Goal: Book appointment/travel/reservation

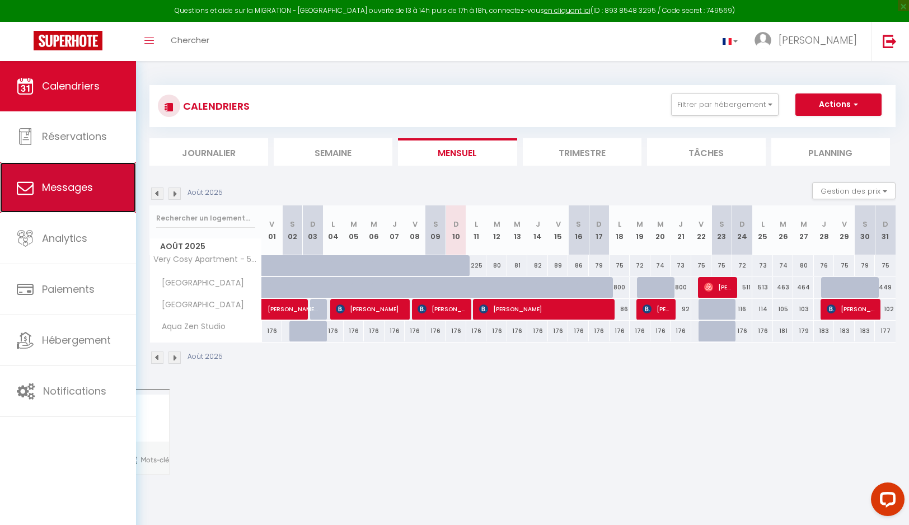
click at [98, 190] on link "Messages" at bounding box center [68, 187] width 136 height 50
select select "message"
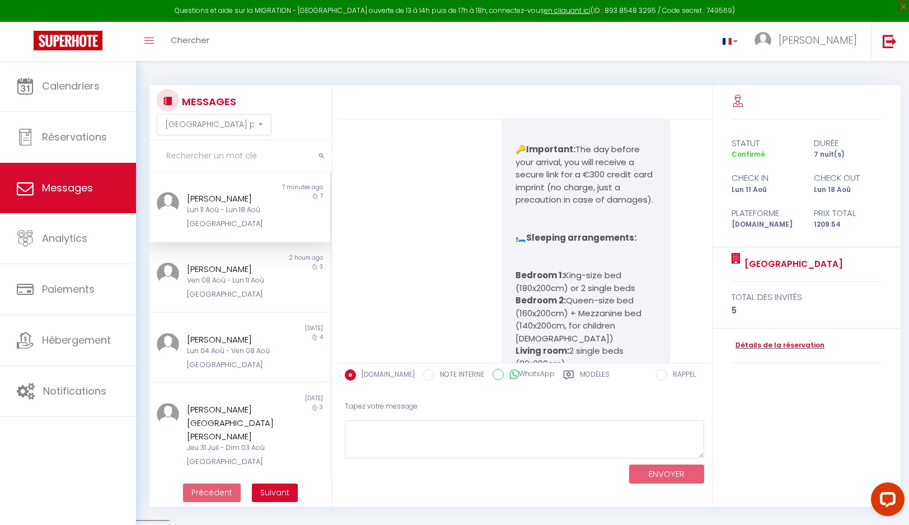
scroll to position [168, 0]
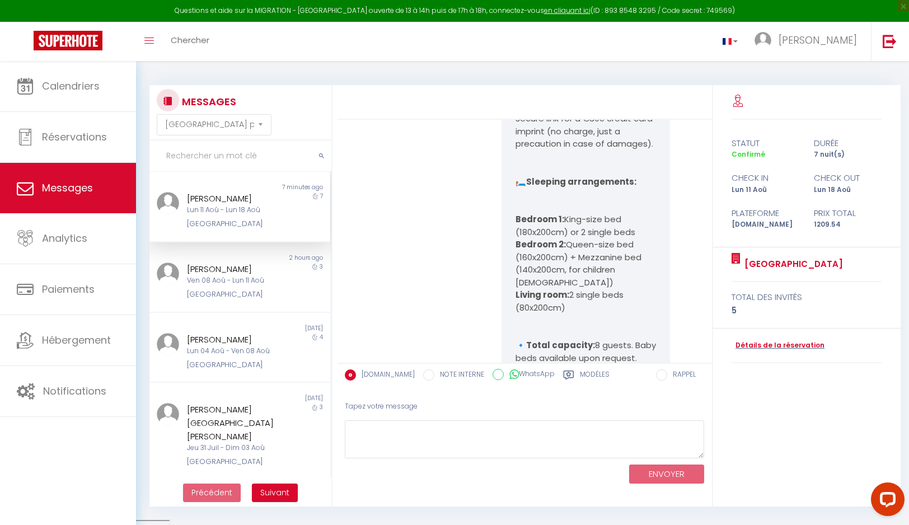
drag, startPoint x: 581, startPoint y: 325, endPoint x: 501, endPoint y: 230, distance: 124.3
click at [501, 230] on div "Hello Oliver, Thank you for your reservation! 😊 🔑 Important: The day before you…" at bounding box center [585, 244] width 168 height 519
copy ul "Bedroom 1: King-size bed (180x200cm) or 2 single beds Bedroom 2: Queen-size bed…"
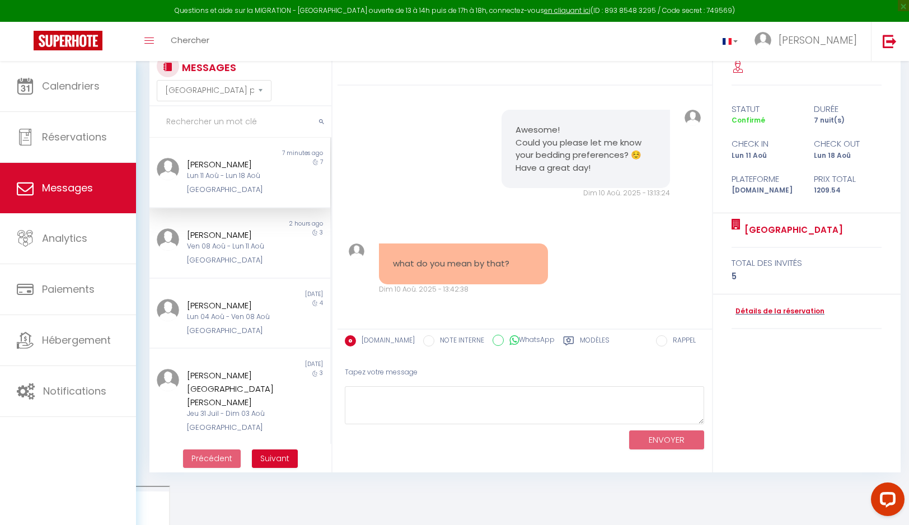
scroll to position [61, 0]
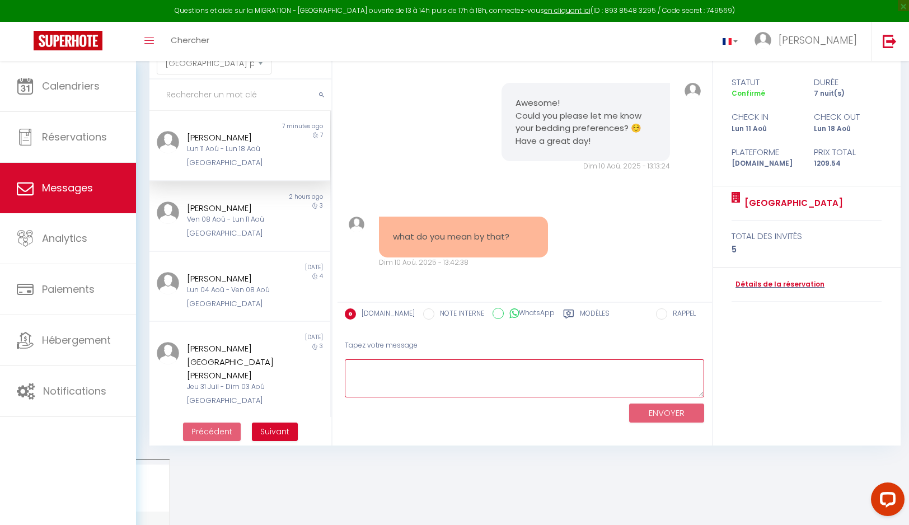
click at [369, 361] on textarea at bounding box center [525, 378] width 360 height 39
click at [525, 373] on textarea "We can arrange the beddings to your liking" at bounding box center [525, 378] width 360 height 39
paste textarea "Bedroom 1: King-size bed (180x200cm) or 2 single beds Bedroom 2: Queen-size bed…"
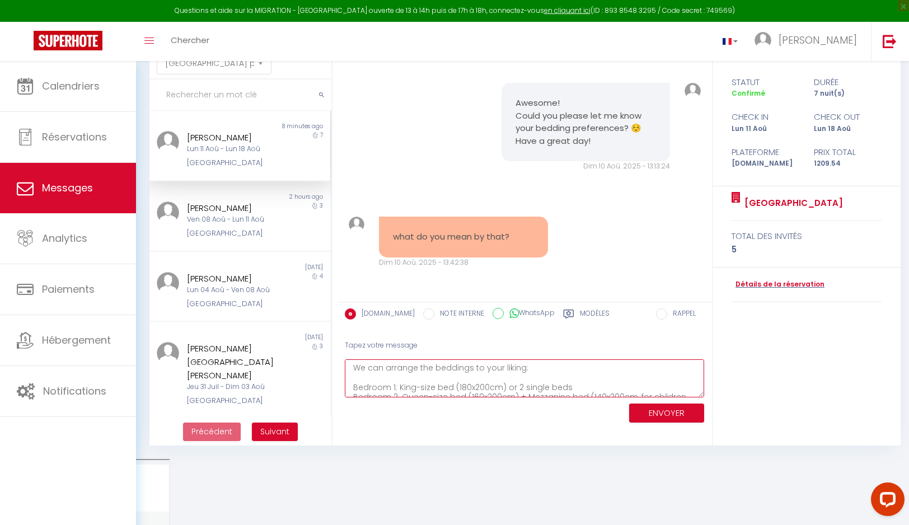
scroll to position [0, 0]
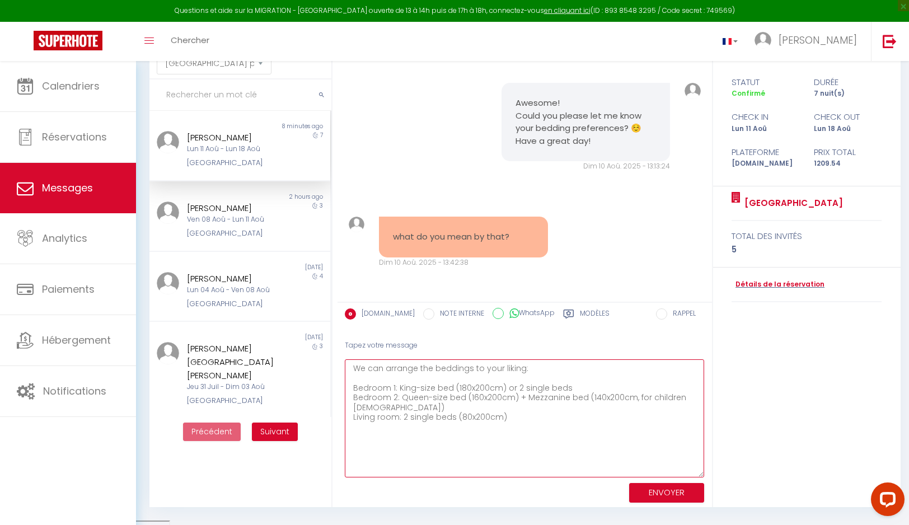
drag, startPoint x: 700, startPoint y: 394, endPoint x: 694, endPoint y: 473, distance: 79.7
click at [694, 473] on textarea "We can arrange the beddings to your liking: Bedroom 1: King-size bed (180x200cm…" at bounding box center [525, 418] width 360 height 118
click at [373, 370] on textarea "We can arrange the beddings to your liking: Bedroom 1: King-size bed (180x200cm…" at bounding box center [525, 418] width 360 height 118
click at [533, 421] on textarea "We will arrange the beddings to your liking: Bedroom 1: King-size bed (180x200c…" at bounding box center [525, 418] width 360 height 118
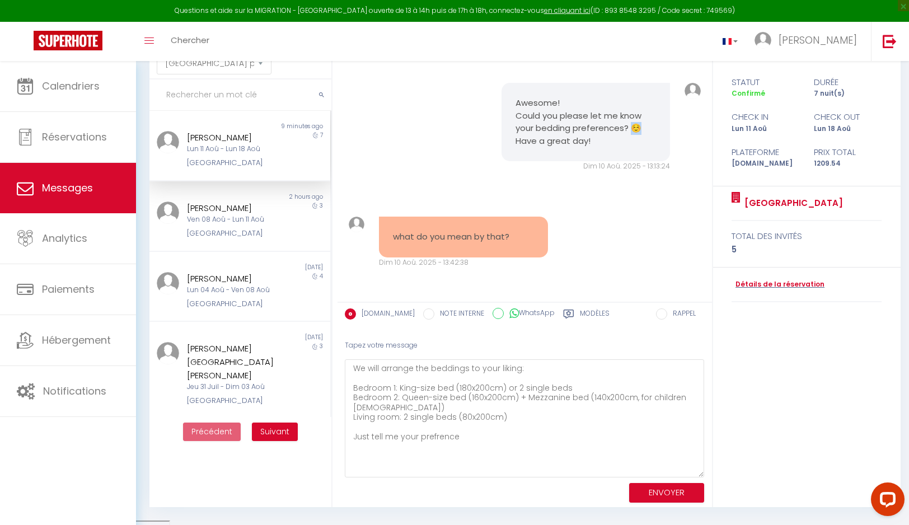
click at [630, 130] on pre "Awesome! Could you please let me know your bedding preferences? ☺️ Have a great…" at bounding box center [585, 122] width 140 height 50
copy pre "☺️"
click at [436, 436] on textarea "We will arrange the beddings to your liking: Bedroom 1: King-size bed (180x200c…" at bounding box center [525, 418] width 360 height 118
paste textarea "☺️"
type textarea "We will arrange the beddings to your liking: Bedroom 1: King-size bed (180x200c…"
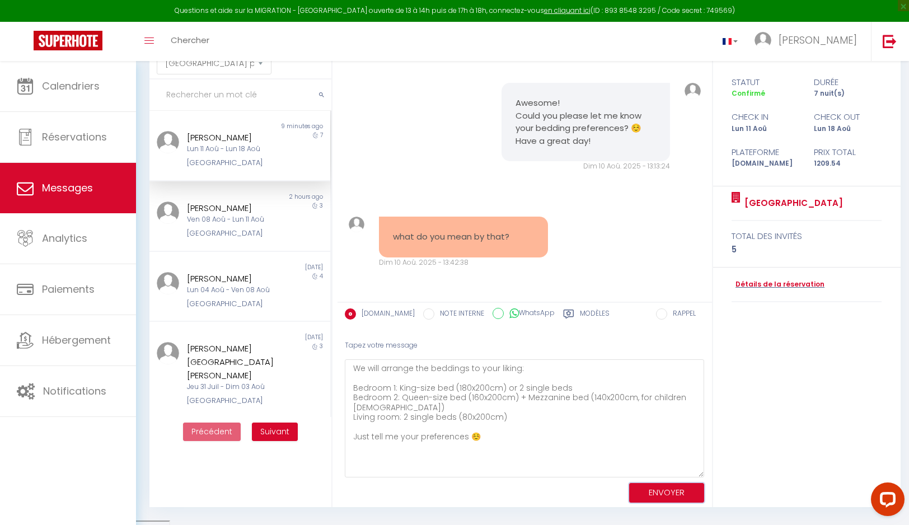
click at [661, 494] on button "ENVOYER" at bounding box center [666, 493] width 75 height 20
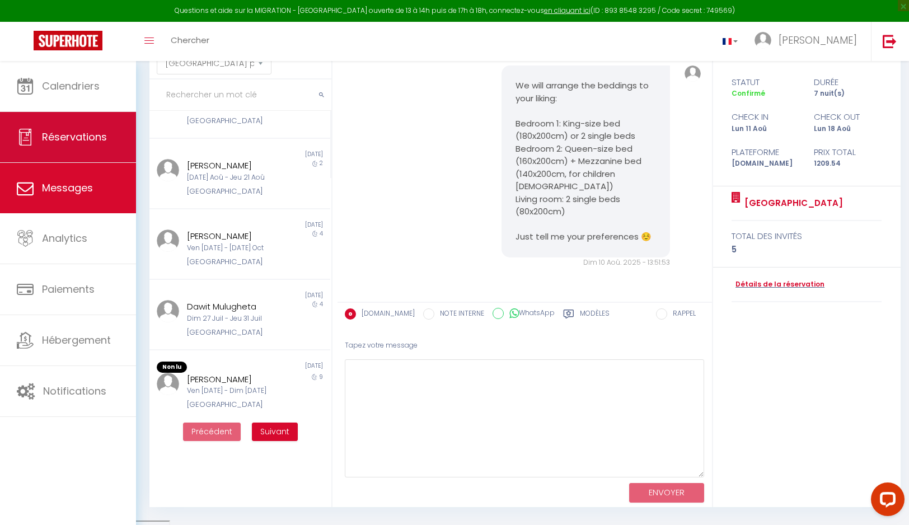
scroll to position [3531, 0]
click at [60, 128] on link "Réservations" at bounding box center [68, 137] width 136 height 50
select select "not_cancelled"
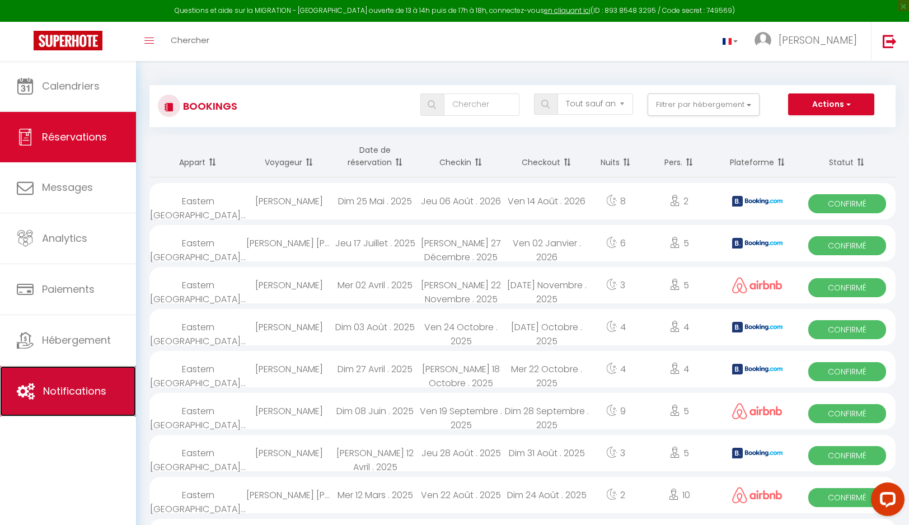
click at [99, 396] on span "Notifications" at bounding box center [74, 391] width 63 height 14
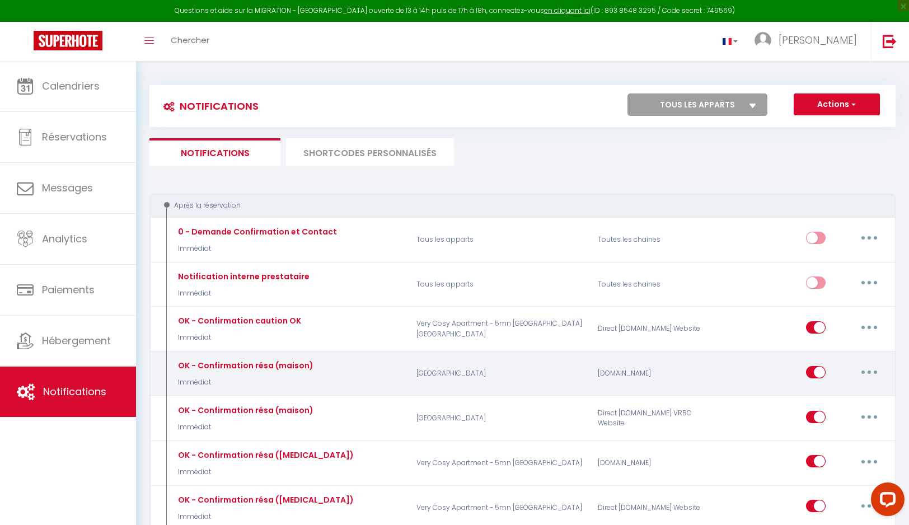
click at [870, 372] on icon "button" at bounding box center [868, 371] width 3 height 3
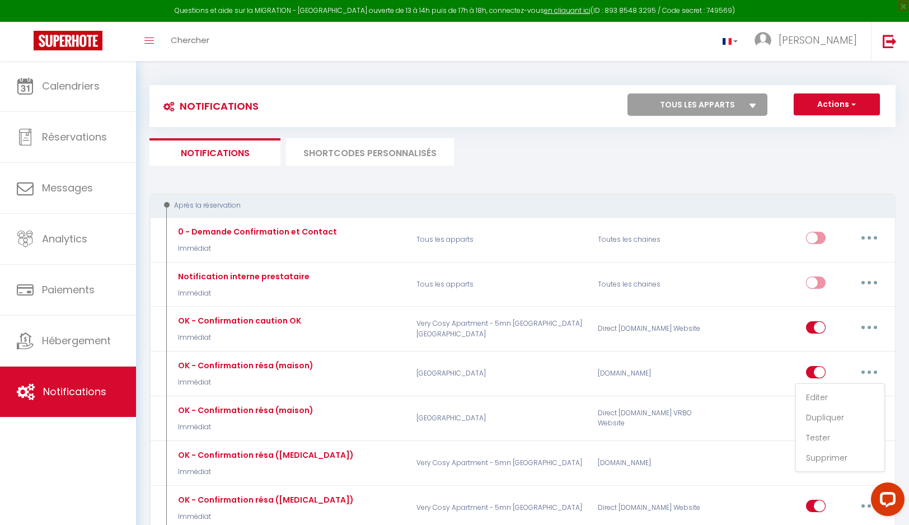
click at [561, 163] on ul "Notifications SHORTCODES PERSONNALISÉS" at bounding box center [522, 151] width 746 height 27
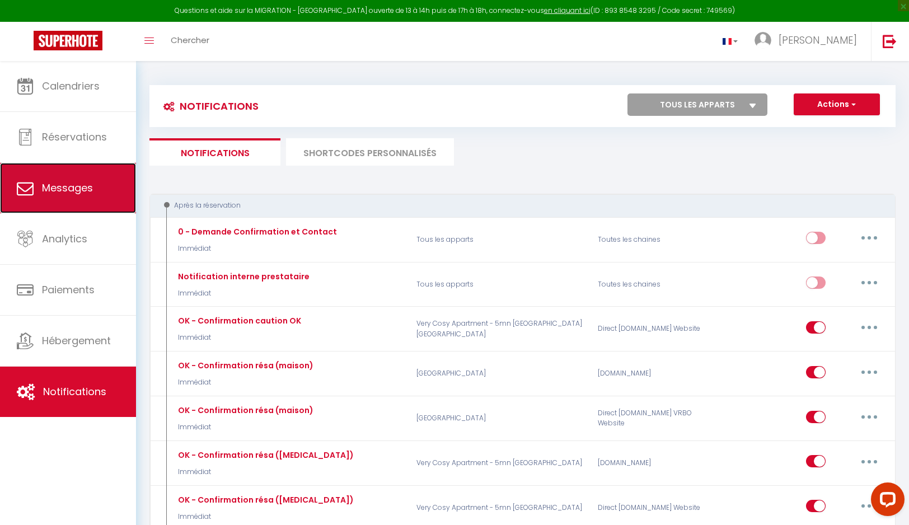
click at [75, 191] on span "Messages" at bounding box center [67, 188] width 51 height 14
select select "message"
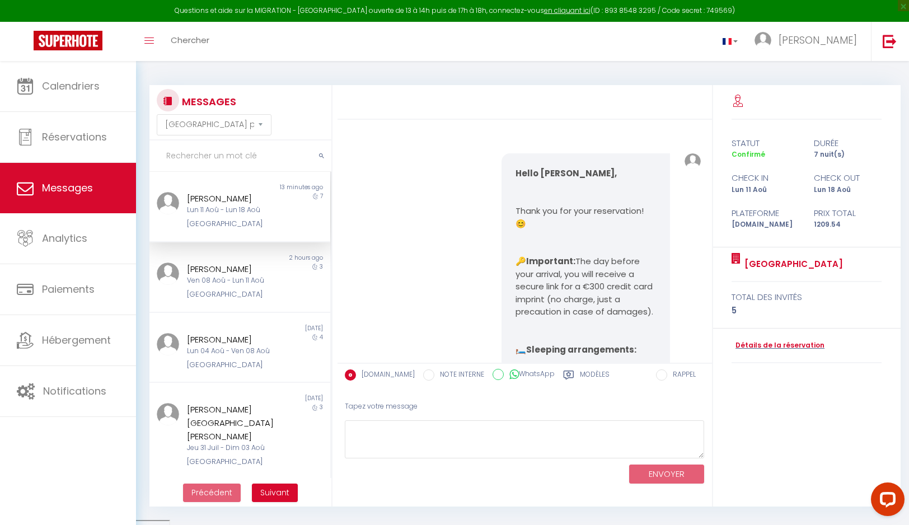
scroll to position [3709, 0]
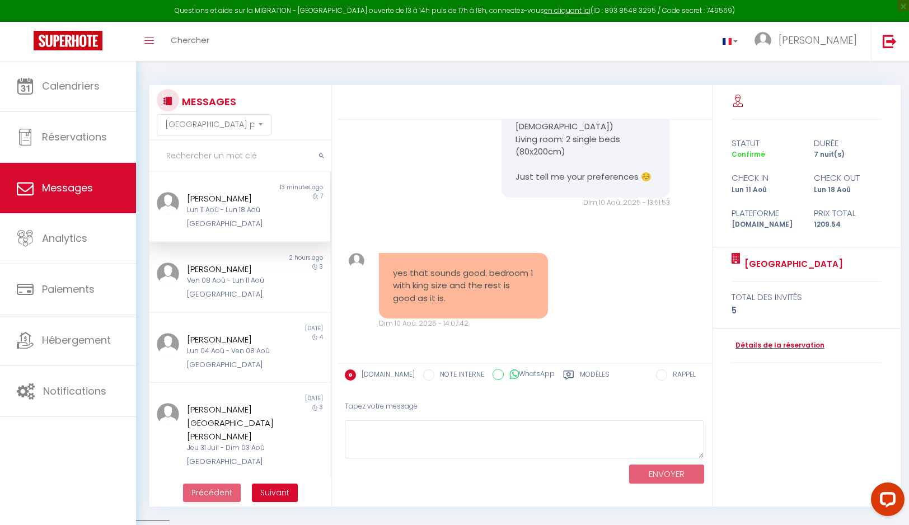
drag, startPoint x: 448, startPoint y: 299, endPoint x: 379, endPoint y: 278, distance: 72.6
click at [379, 278] on div "yes that sounds good. bedroom 1 with king size and the rest is good as it is." at bounding box center [463, 286] width 168 height 66
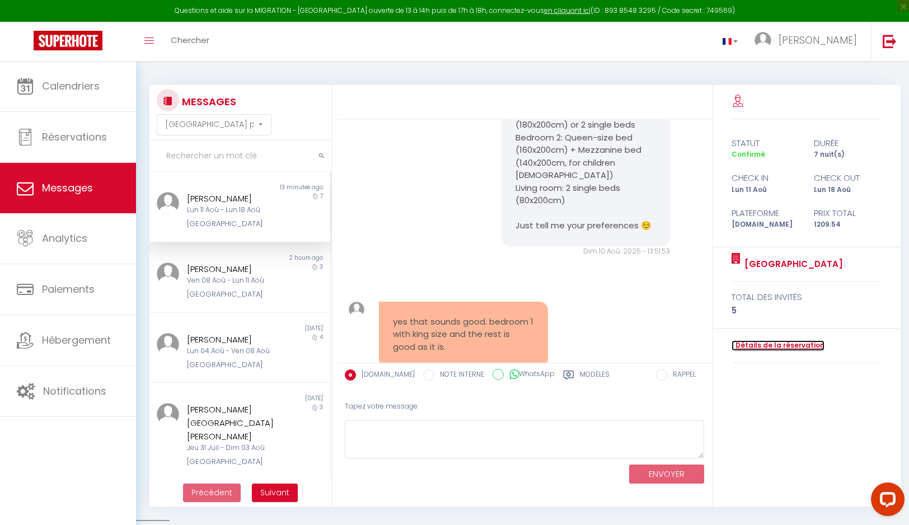
click at [798, 345] on link "Détails de la réservation" at bounding box center [777, 345] width 93 height 11
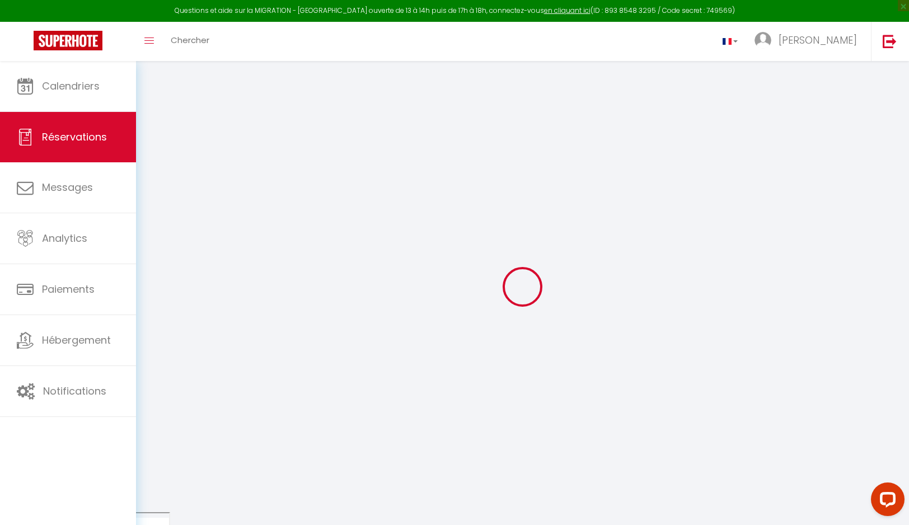
type input "[PERSON_NAME]"
type input "Knaut"
type input "[EMAIL_ADDRESS][DOMAIN_NAME]"
type input "[PHONE_NUMBER]"
type input "Sw97ru"
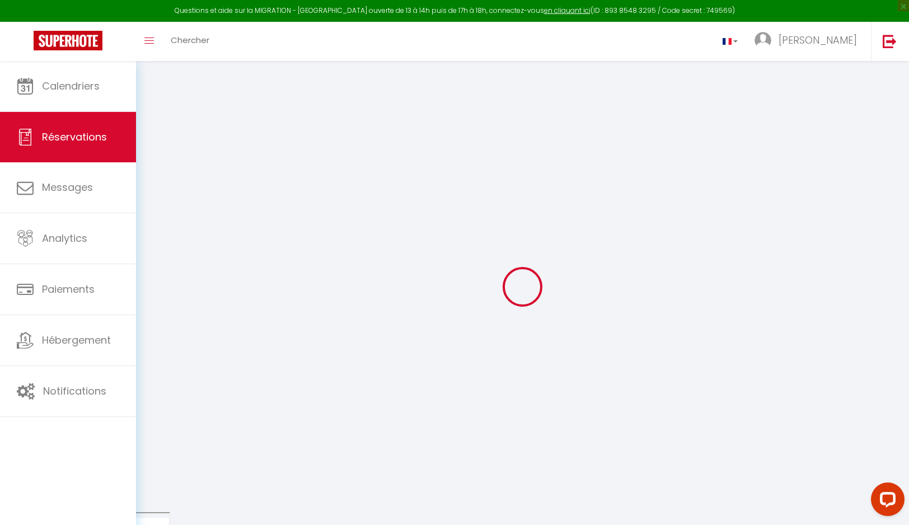
type input "[STREET_ADDRESS]"
type input "[GEOGRAPHIC_DATA]"
select select "GB"
type input "251.99"
type input "16.93"
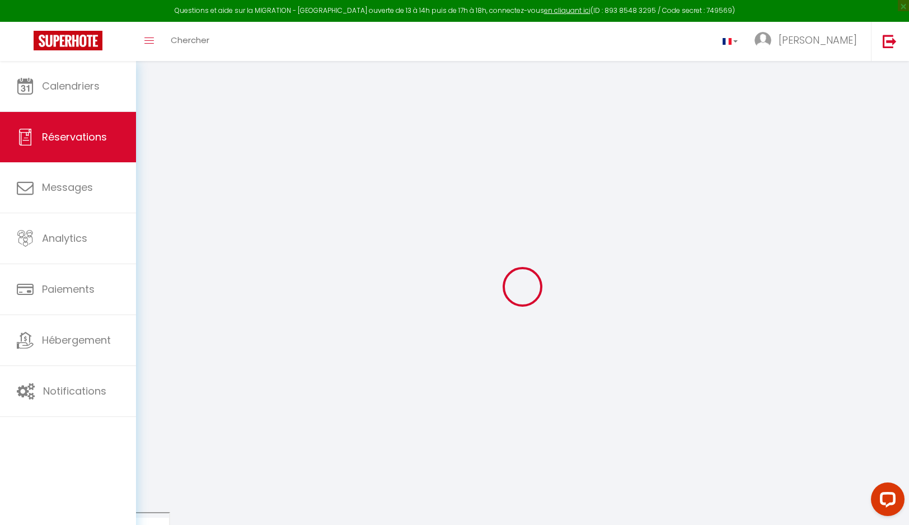
select select "61690"
select select "1"
select select
type input "5"
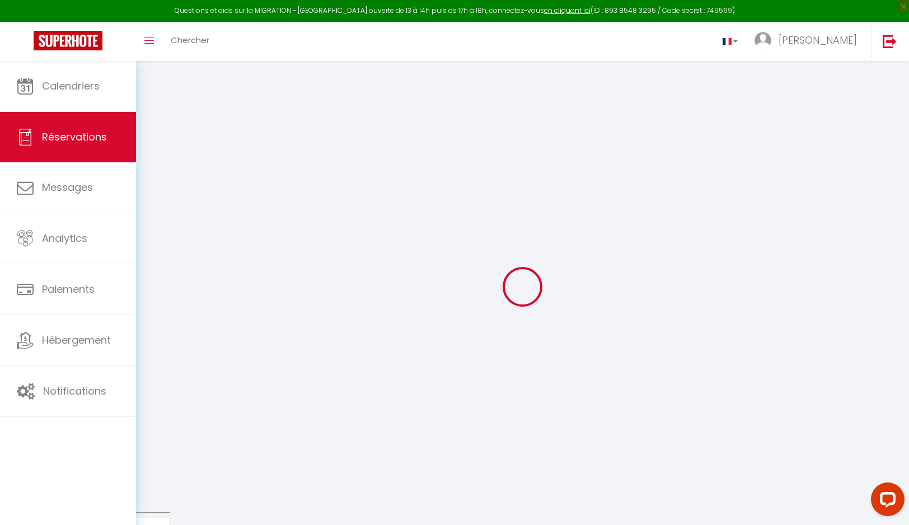
select select "12"
select select "15"
type input "1085.4"
checkbox input "false"
select select "2"
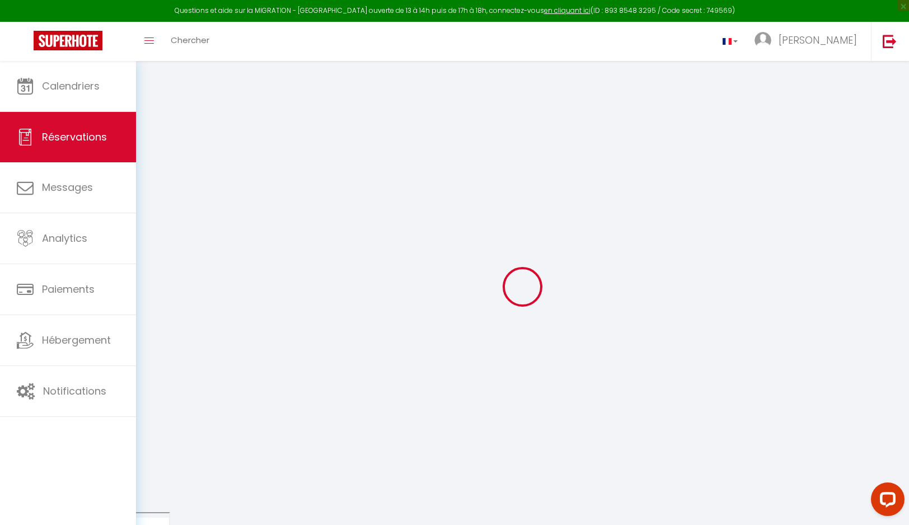
type input "0"
select select
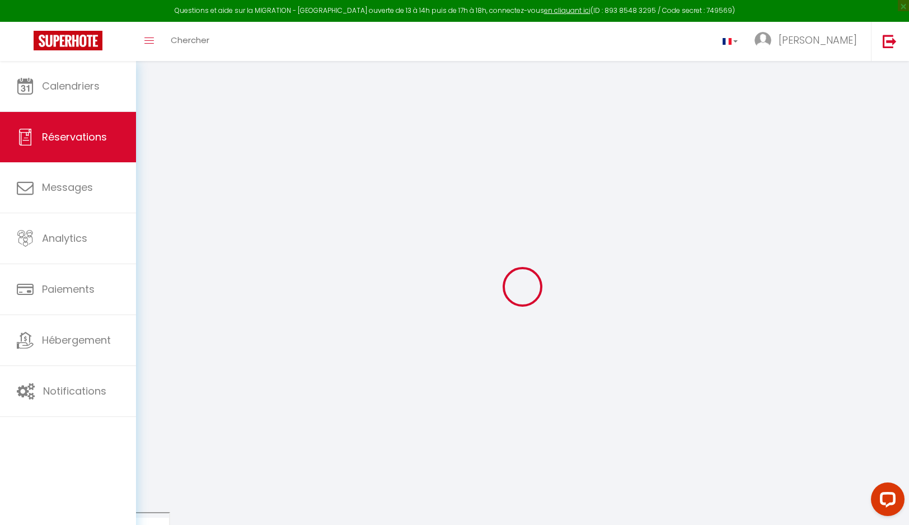
checkbox input "false"
select select
checkbox input "false"
select select
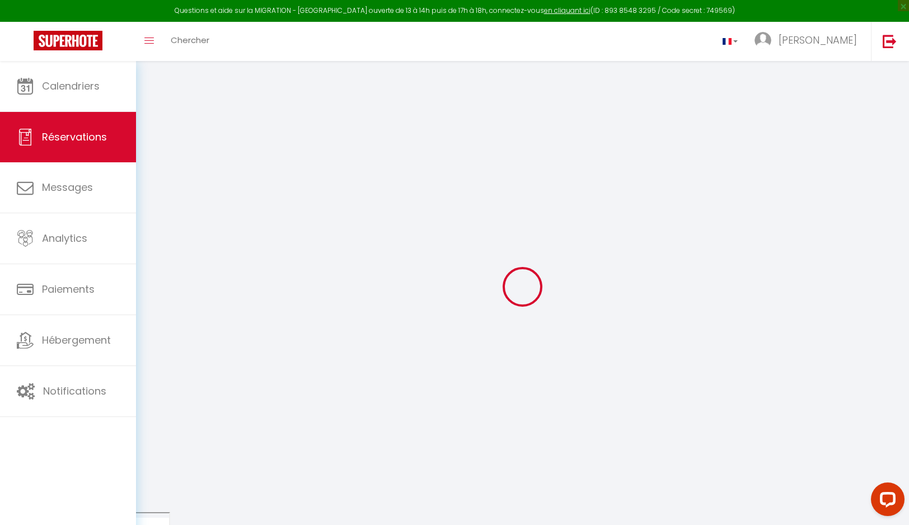
select select
checkbox input "false"
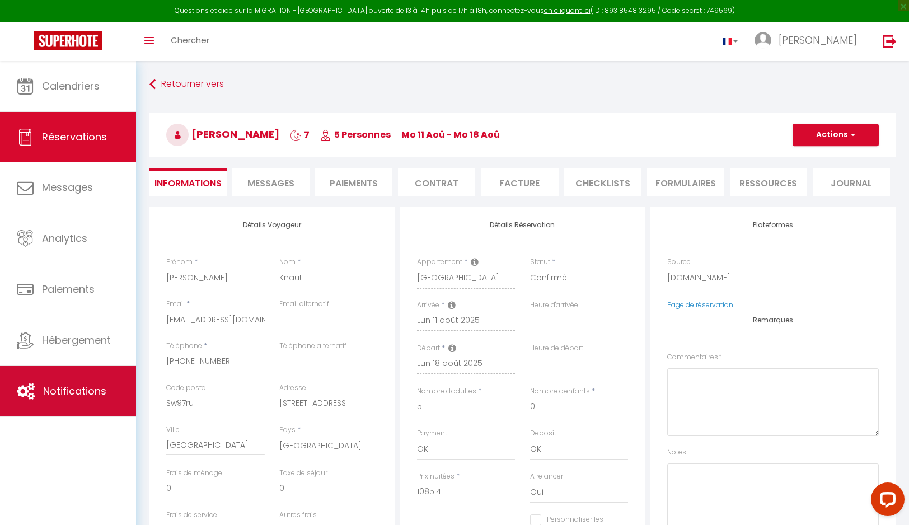
select select
checkbox input "false"
type textarea "** THIS RESERVATION HAS BEEN PRE-PAID ** BOOKING NOTE : Payment charge is EUR 1…"
type input "60"
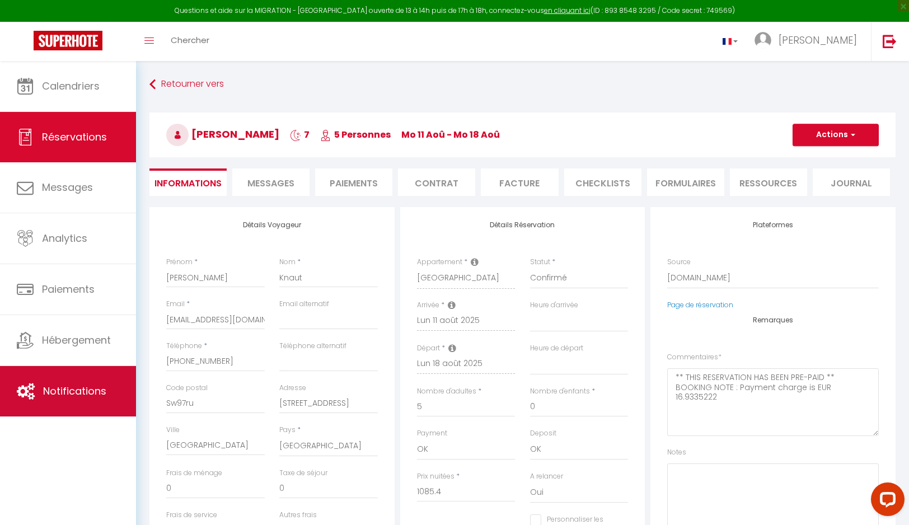
type input "64.14"
select select
checkbox input "false"
select select
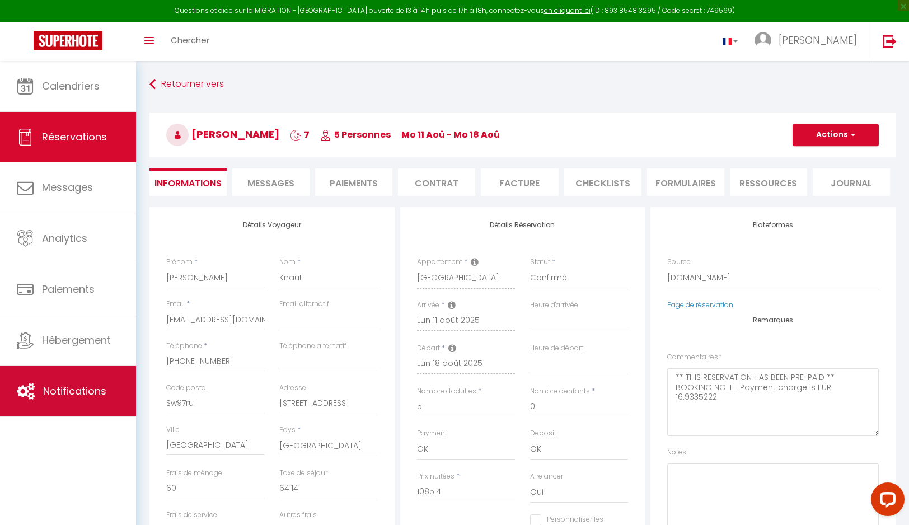
select select
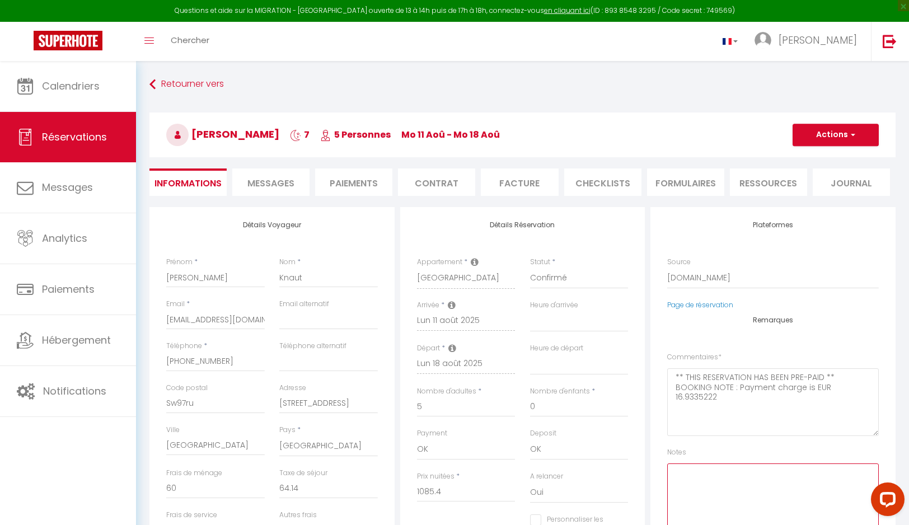
click at [707, 478] on textarea at bounding box center [773, 497] width 212 height 68
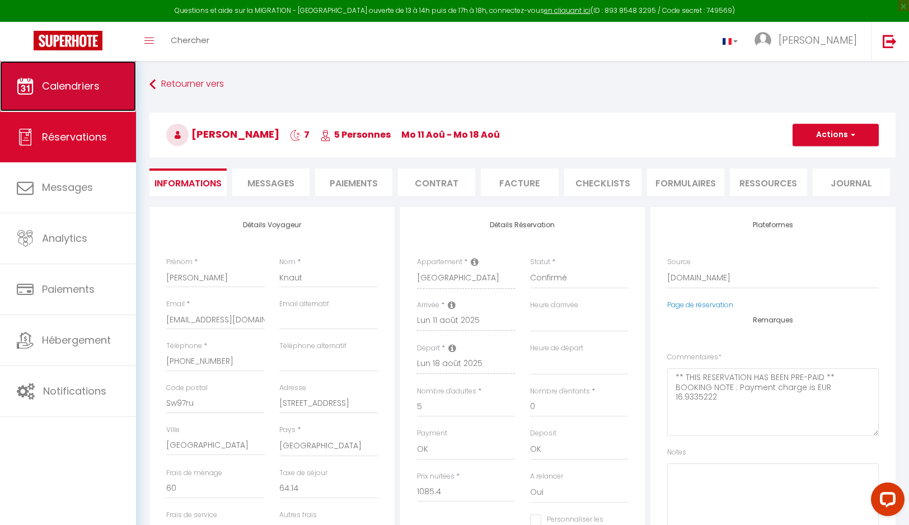
click at [78, 87] on span "Calendriers" at bounding box center [71, 86] width 58 height 14
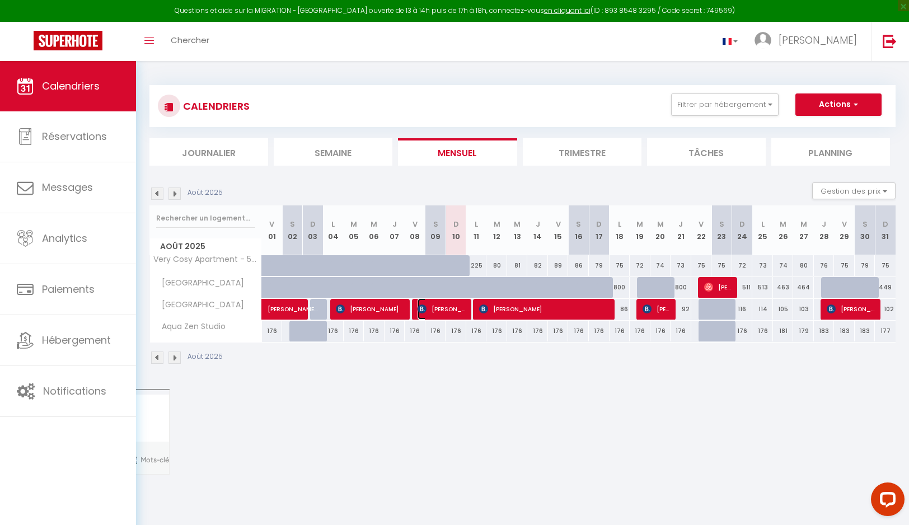
click at [444, 313] on span "Arjan Meesterburrie" at bounding box center [441, 308] width 48 height 21
select select "OK"
select select "0"
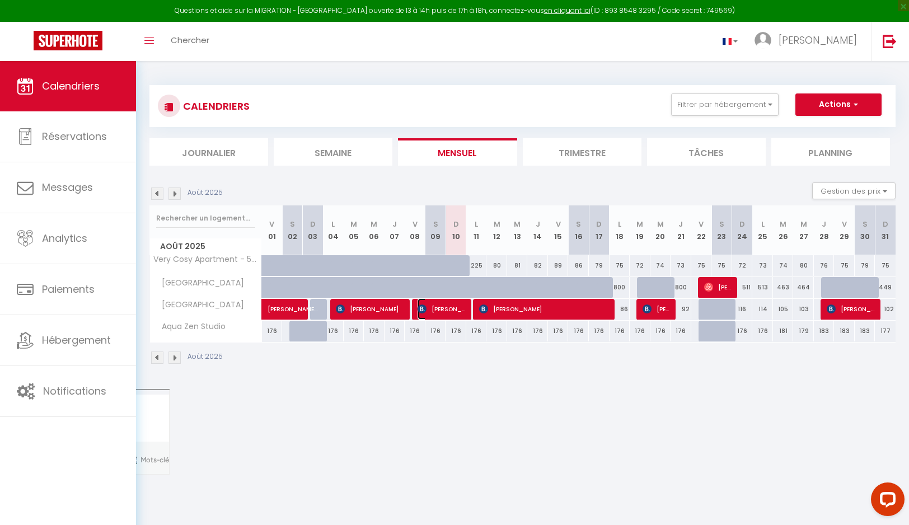
select select "1"
select select
select select "6234"
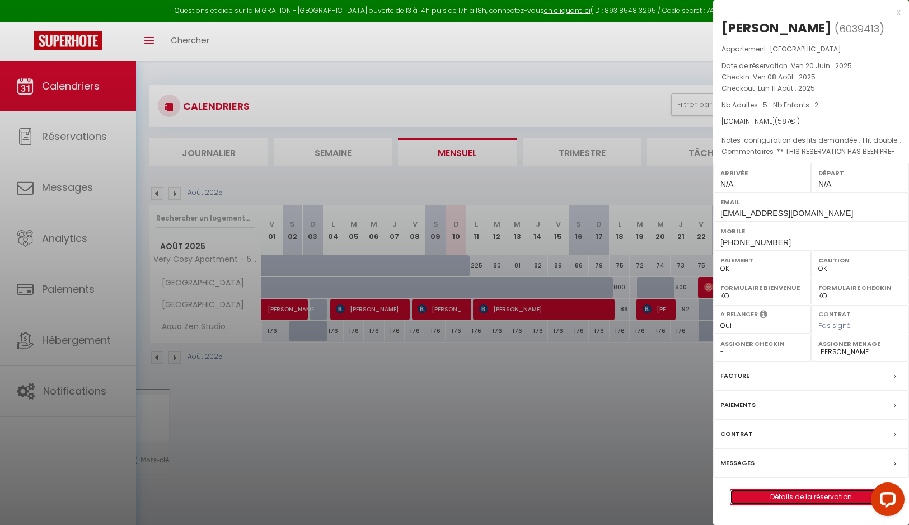
click at [790, 504] on link "Détails de la réservation" at bounding box center [810, 497] width 161 height 15
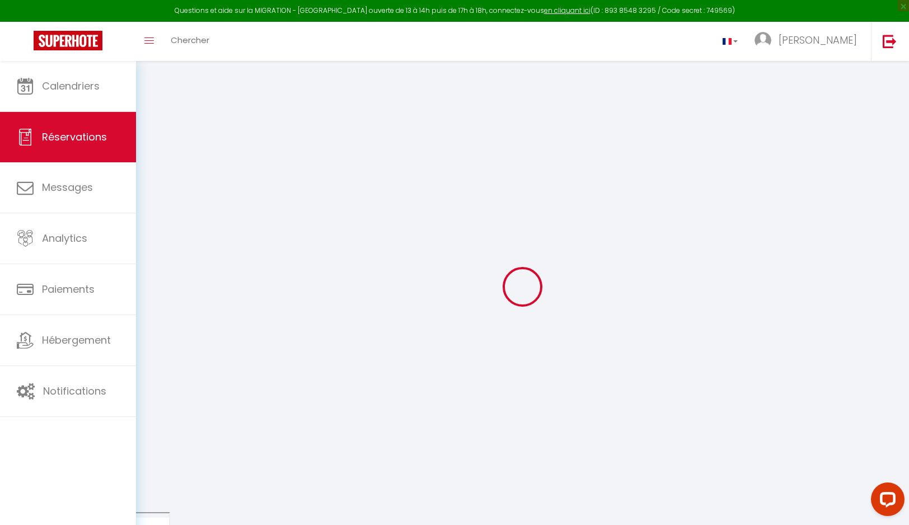
type input "Arjan"
type input "Meesterburrie"
type input "ameest.297808@guest.booking.com"
type input "+593987431335"
type input "010106"
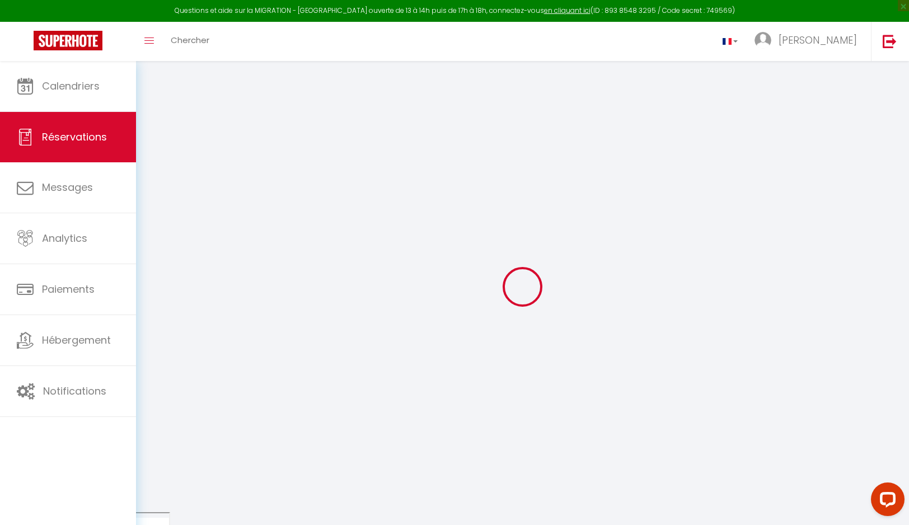
type input "Carlos Arizaga Total 1-88"
type input "Cuenca"
select select "EC"
type input "129.18"
select select "61690"
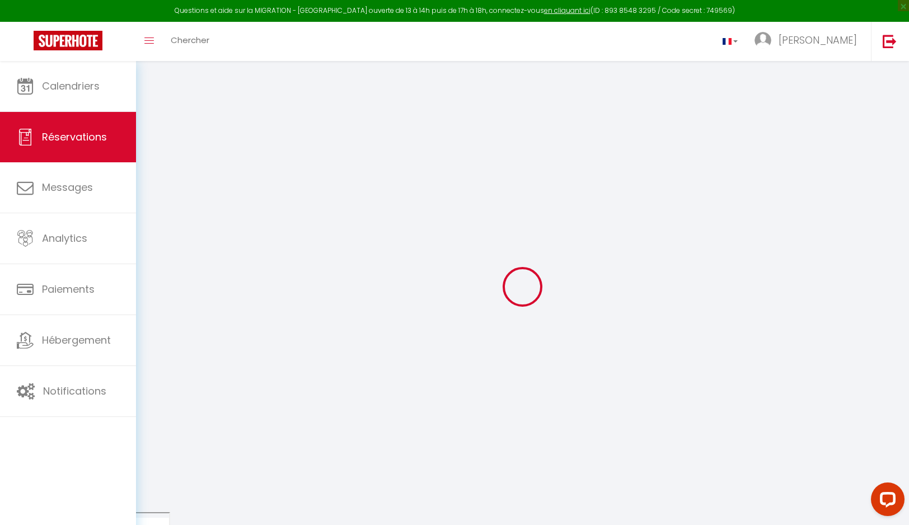
select select "1"
select select
type input "5"
type input "2"
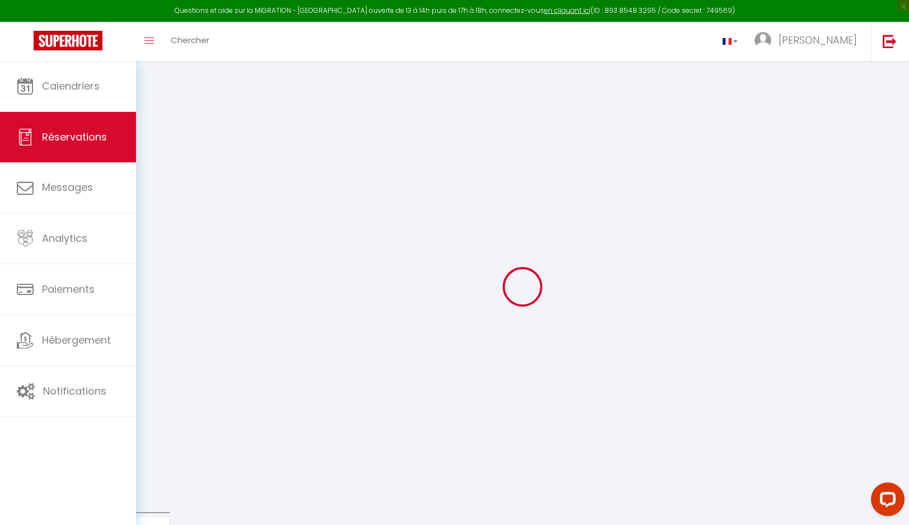
select select "12"
select select "15"
type input "527"
checkbox input "false"
select select "2"
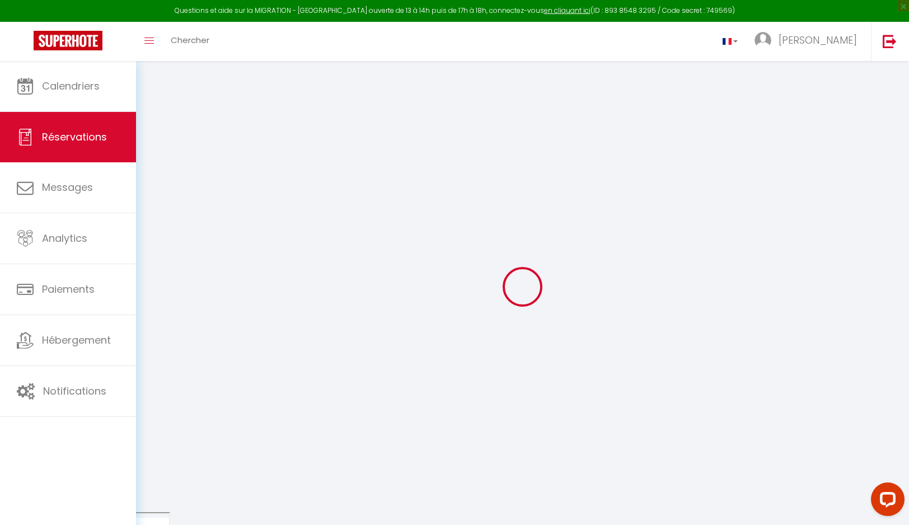
type input "0"
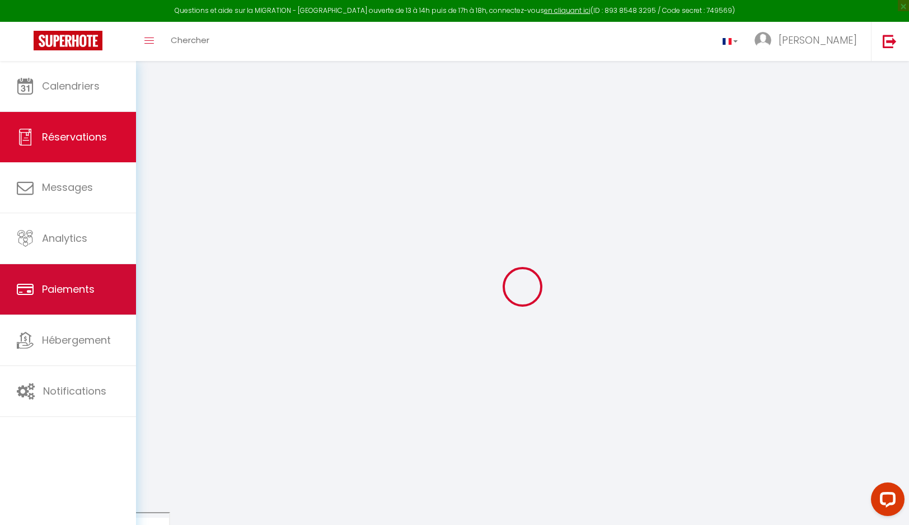
select select
checkbox input "false"
select select
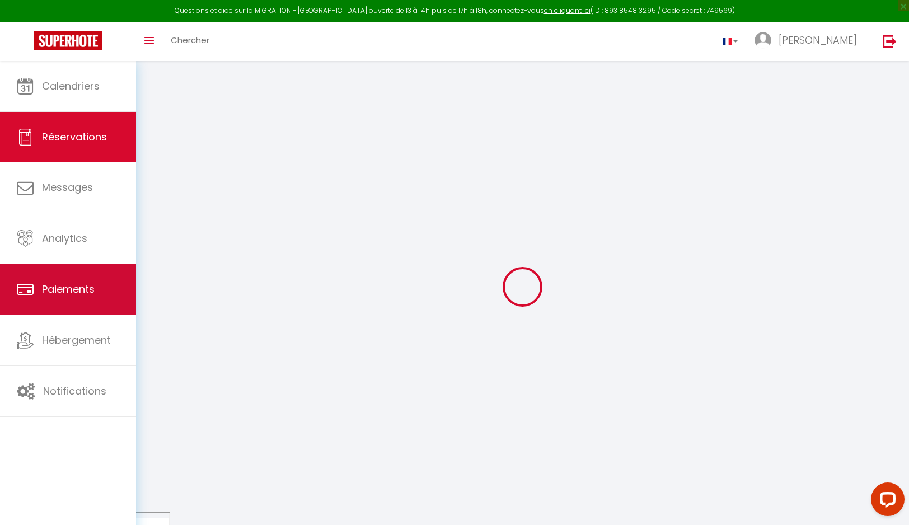
checkbox input "false"
select select
checkbox input "false"
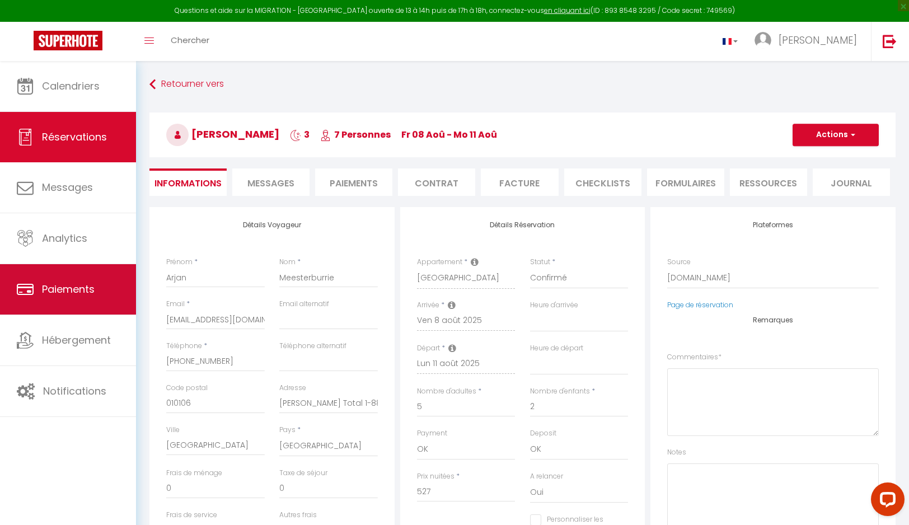
select select
checkbox input "false"
type textarea "** THIS RESERVATION HAS BEEN PRE-PAID ** Reservation has a cancellation grace p…"
type textarea "configuration des lits demandée : 1 lit double et deux lits simples."
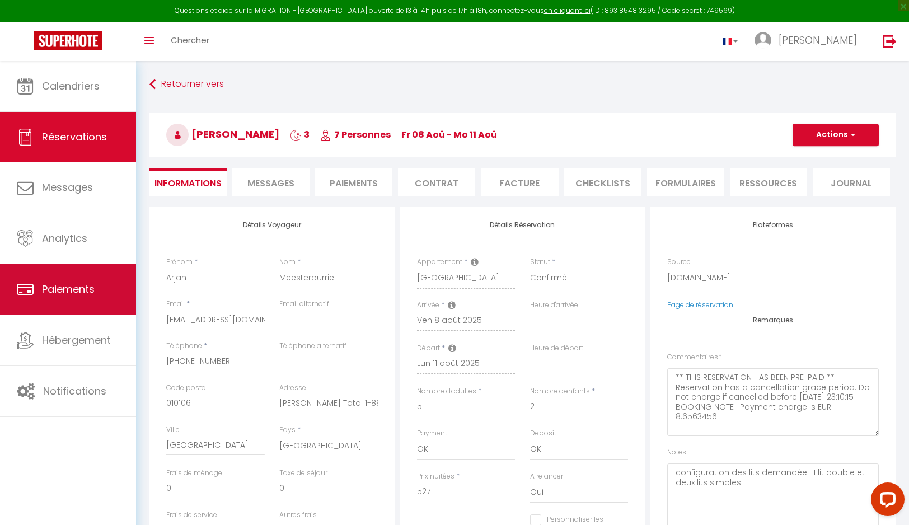
type input "60"
select select
checkbox input "false"
select select
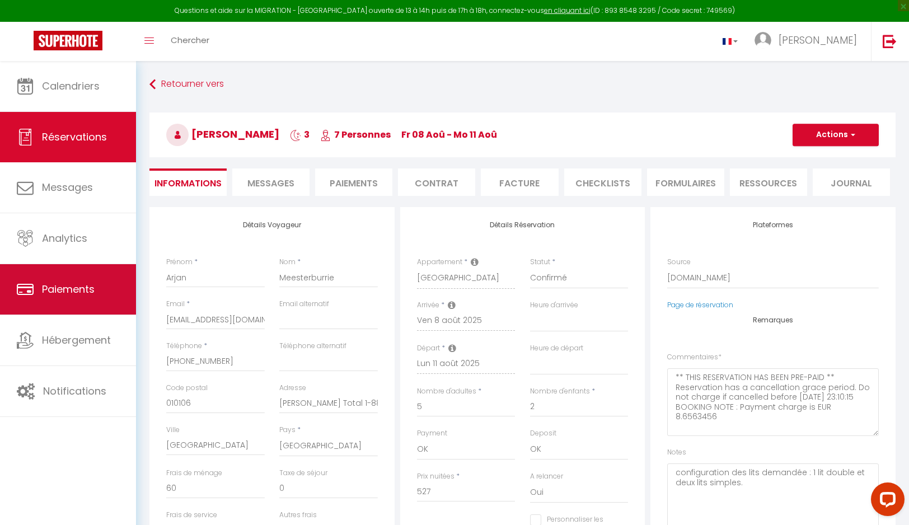
select select
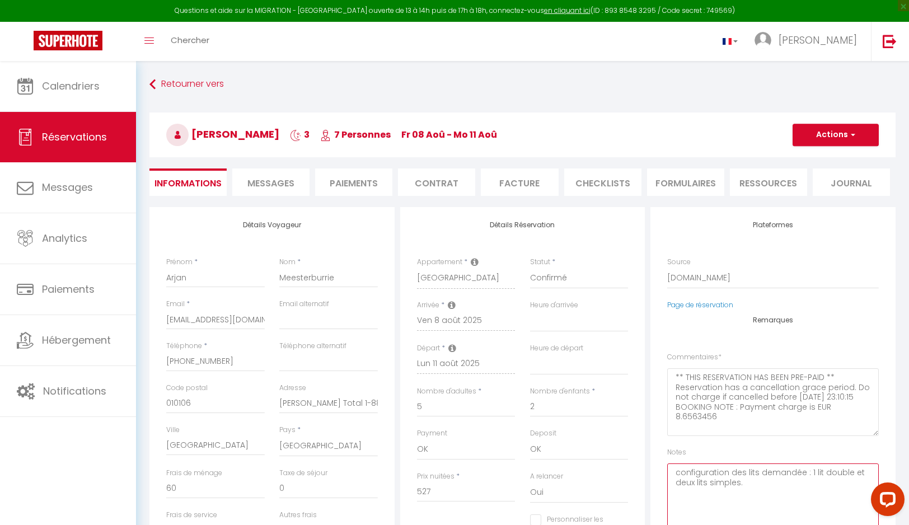
drag, startPoint x: 751, startPoint y: 483, endPoint x: 663, endPoint y: 472, distance: 89.1
click at [663, 472] on div "Plateformes Source Direct Airbnb.com Booking.com Chalet montagne Expedia Gite d…" at bounding box center [772, 381] width 245 height 349
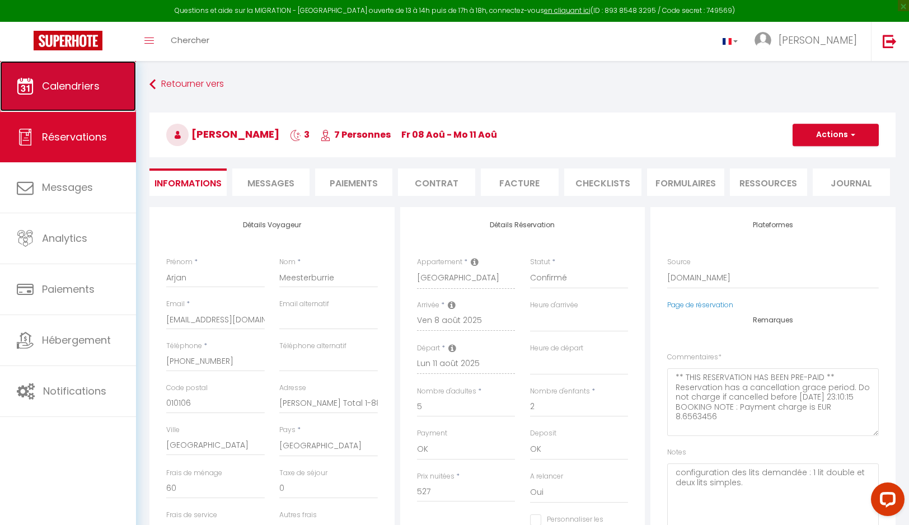
click at [67, 91] on span "Calendriers" at bounding box center [71, 86] width 58 height 14
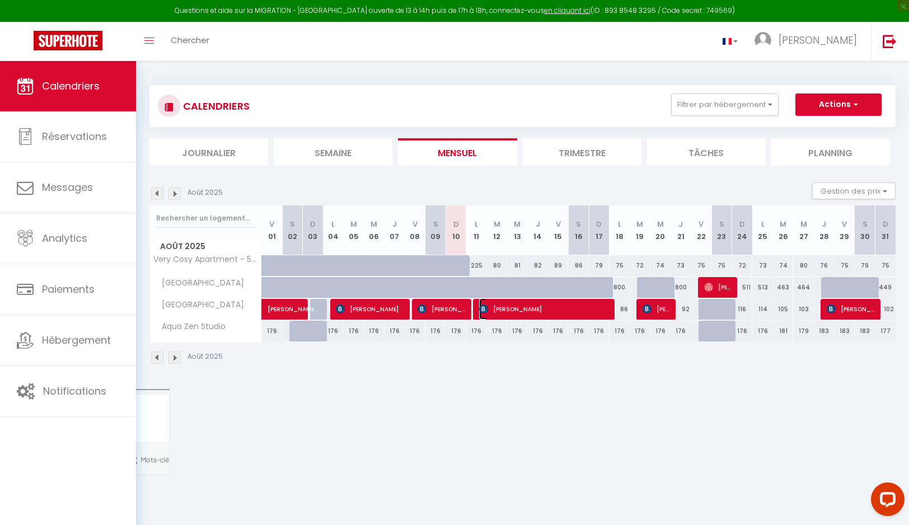
click at [532, 309] on span "[PERSON_NAME]" at bounding box center [544, 308] width 131 height 21
select select "OK"
select select "0"
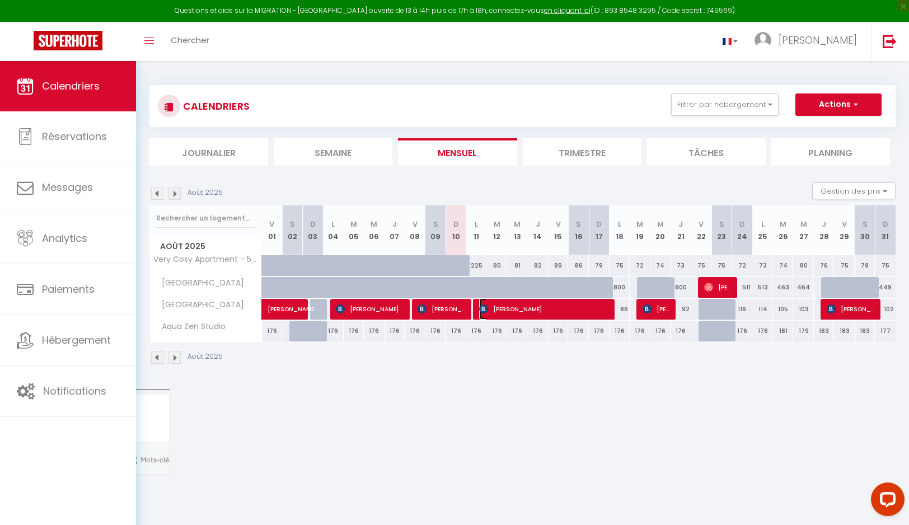
select select "1"
select select
select select "6234"
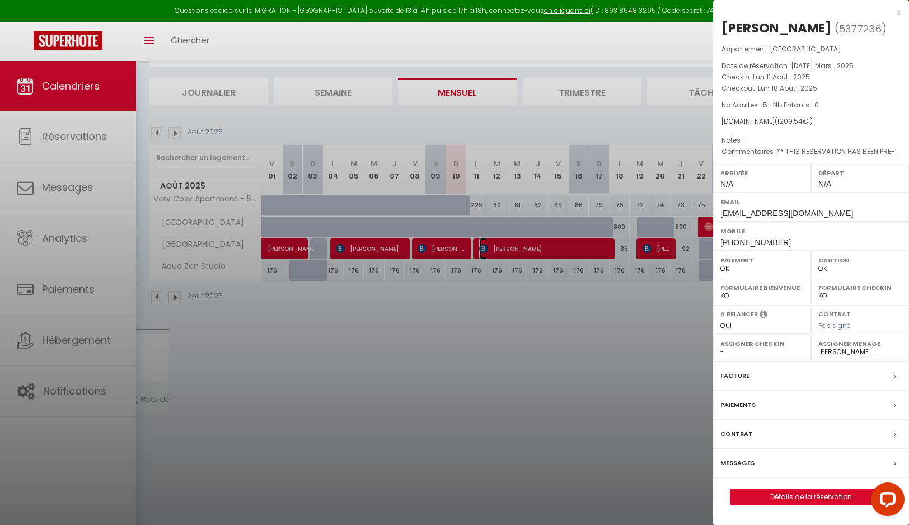
scroll to position [61, 0]
click at [812, 496] on link "Détails de la réservation" at bounding box center [810, 497] width 161 height 15
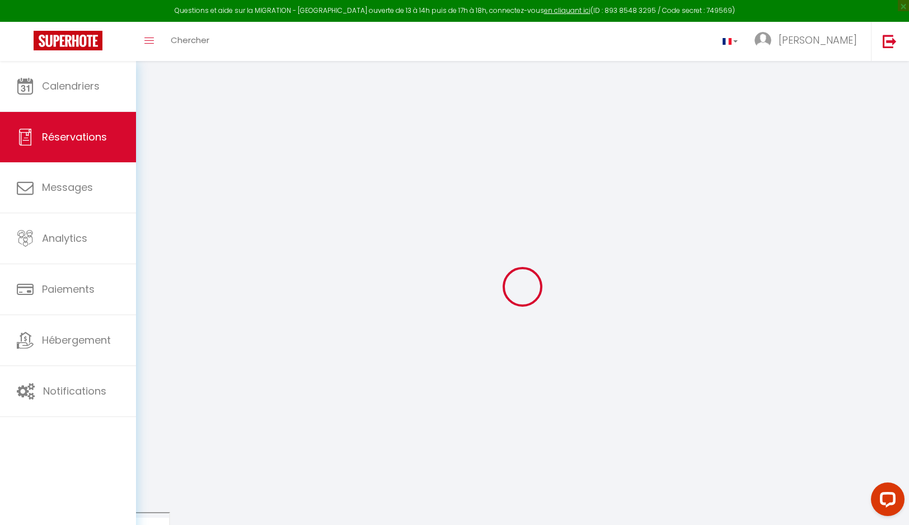
type input "[PERSON_NAME]"
type input "Knaut"
type input "[EMAIL_ADDRESS][DOMAIN_NAME]"
type input "[PHONE_NUMBER]"
type input "Sw97ru"
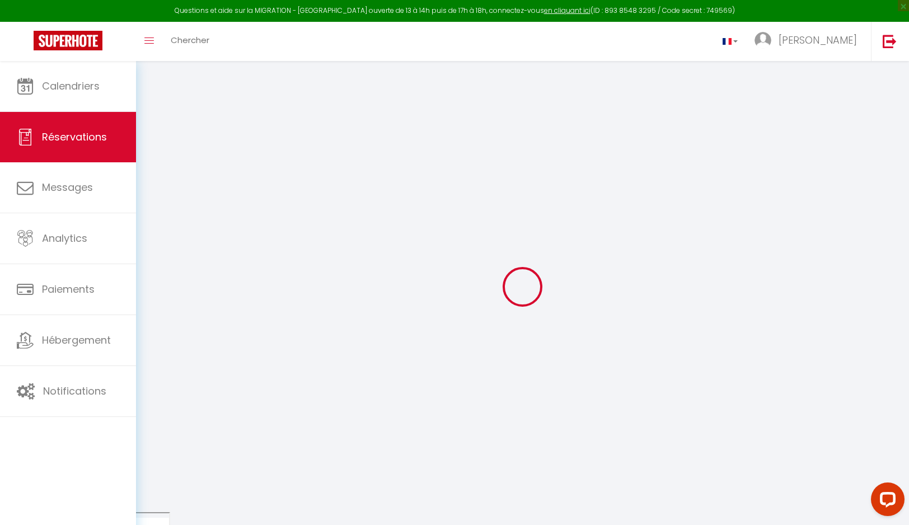
type input "[STREET_ADDRESS]"
type input "[GEOGRAPHIC_DATA]"
select select "GB"
type input "251.99"
type input "16.93"
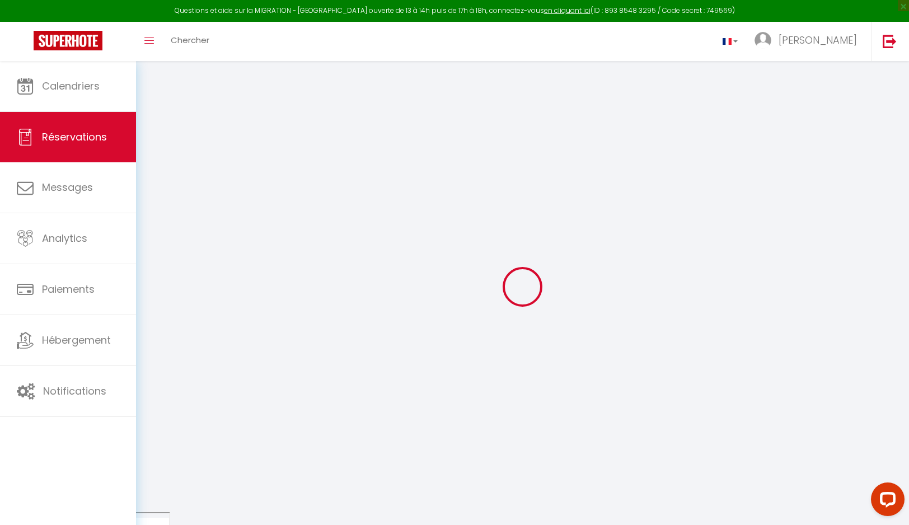
select select "61690"
select select "1"
select select
type input "5"
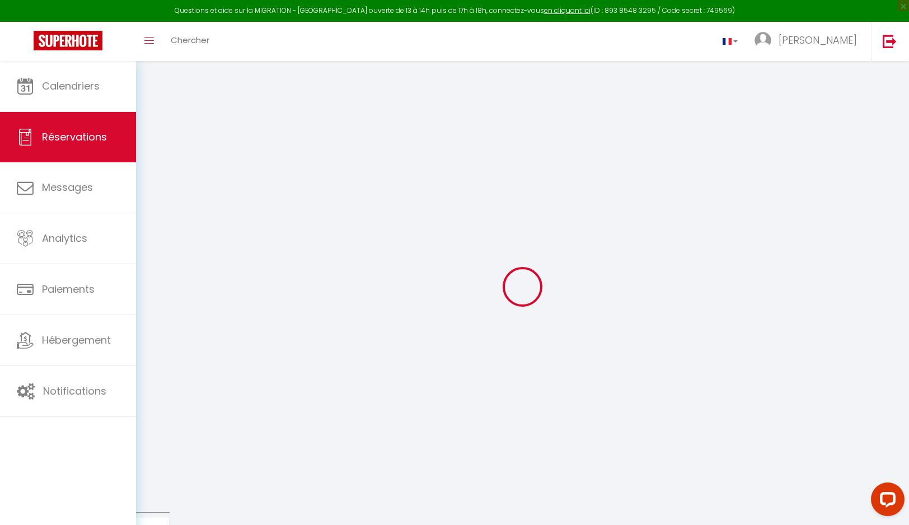
select select "12"
select select "15"
type input "1085.4"
checkbox input "false"
select select "2"
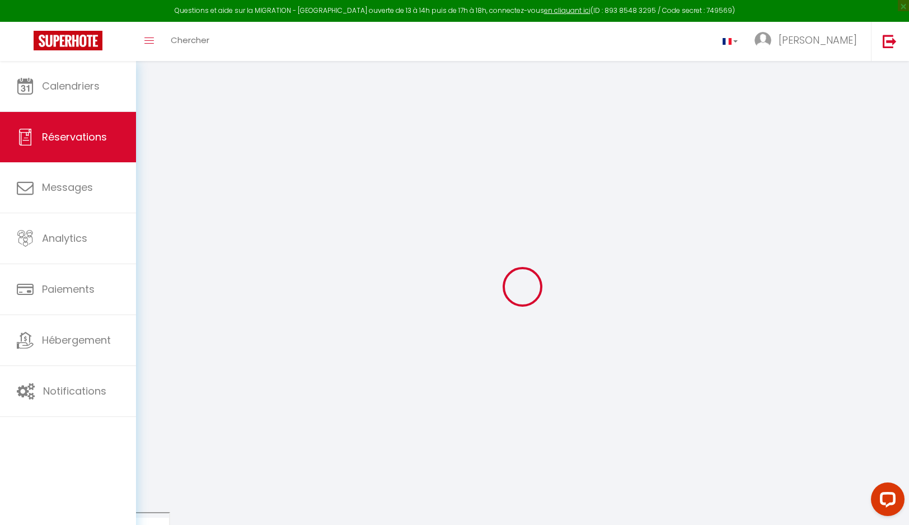
type input "0"
select select
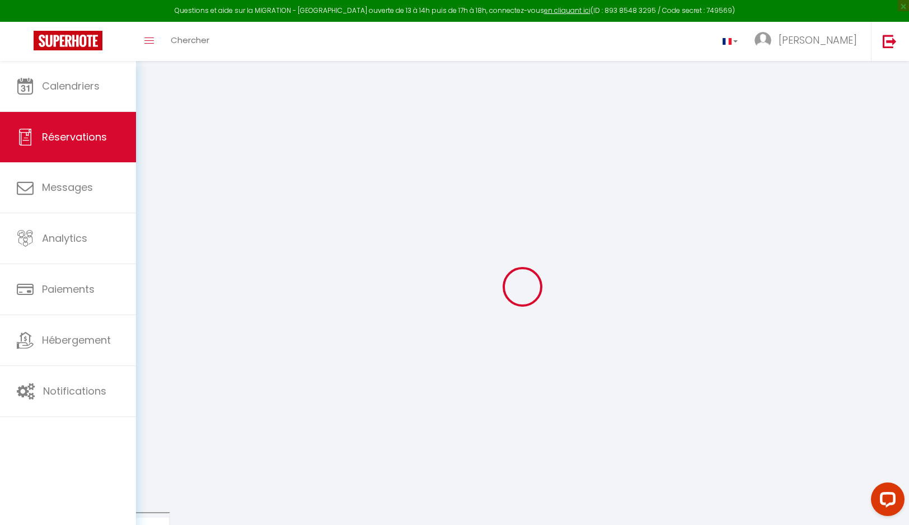
checkbox input "false"
select select
checkbox input "false"
select select
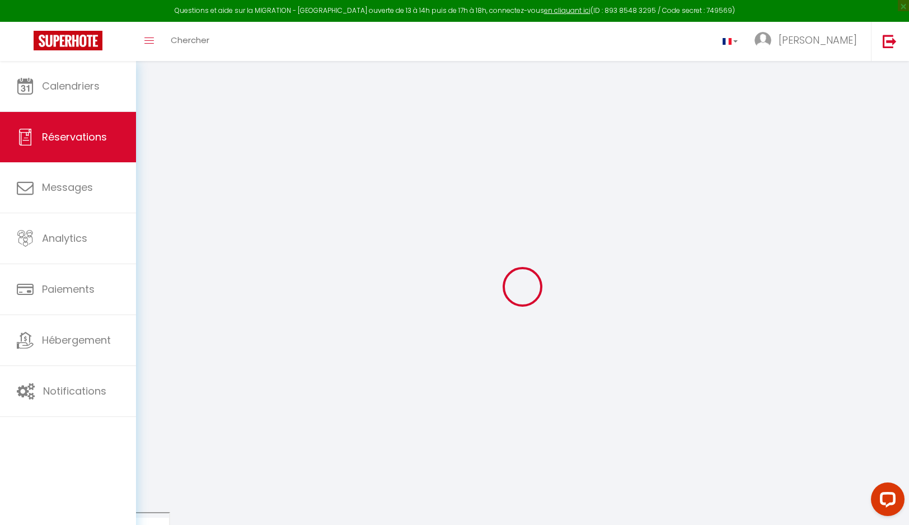
select select
checkbox input "false"
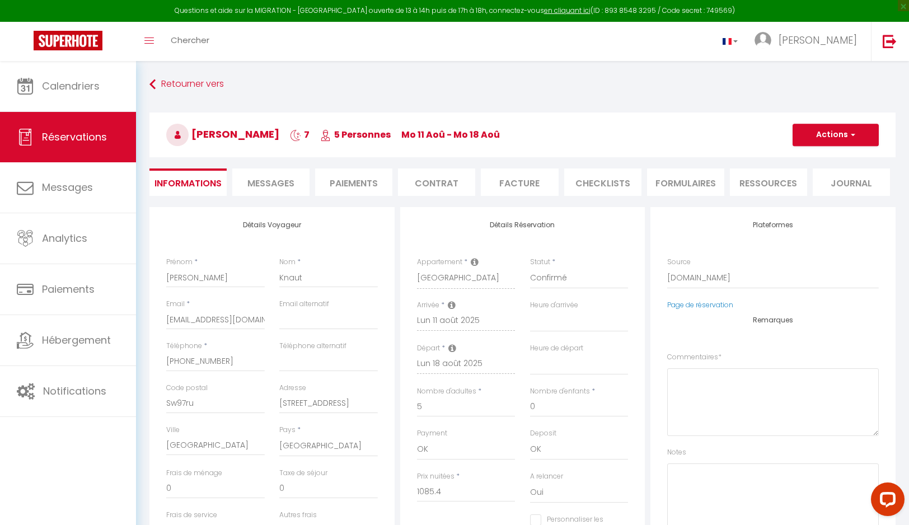
select select
checkbox input "false"
type textarea "** THIS RESERVATION HAS BEEN PRE-PAID ** BOOKING NOTE : Payment charge is EUR 1…"
type input "60"
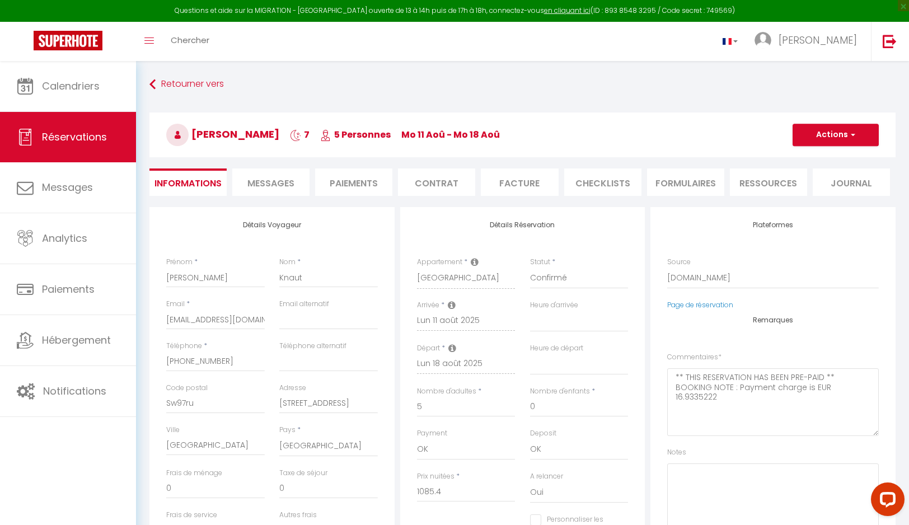
type input "64.14"
select select
checkbox input "false"
select select
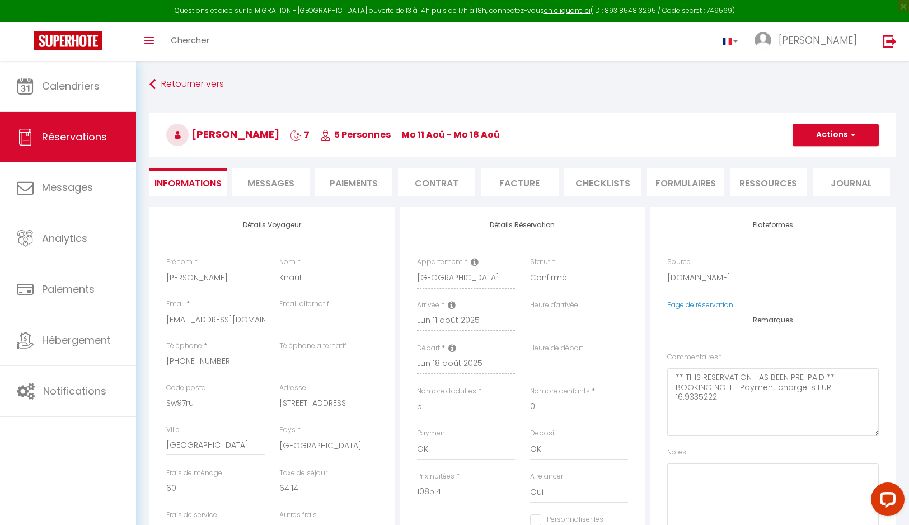
select select
click at [698, 477] on textarea at bounding box center [773, 497] width 212 height 68
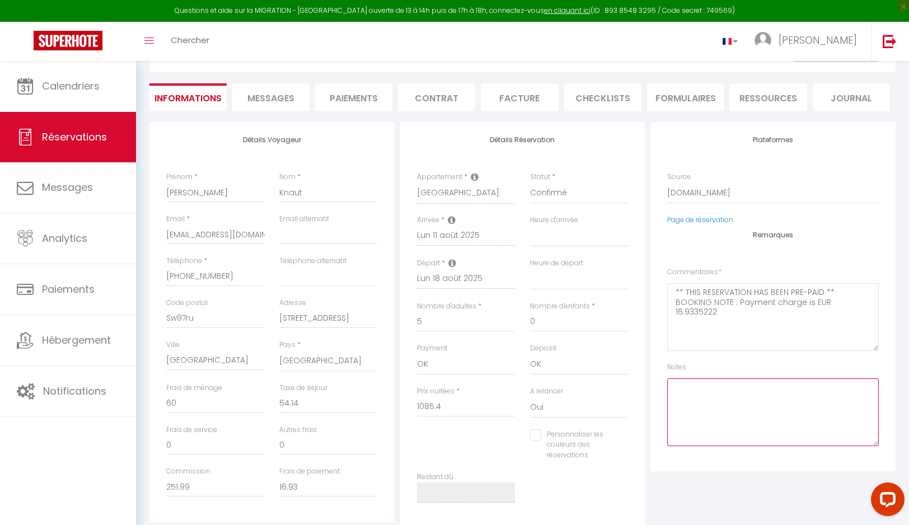
scroll to position [112, 0]
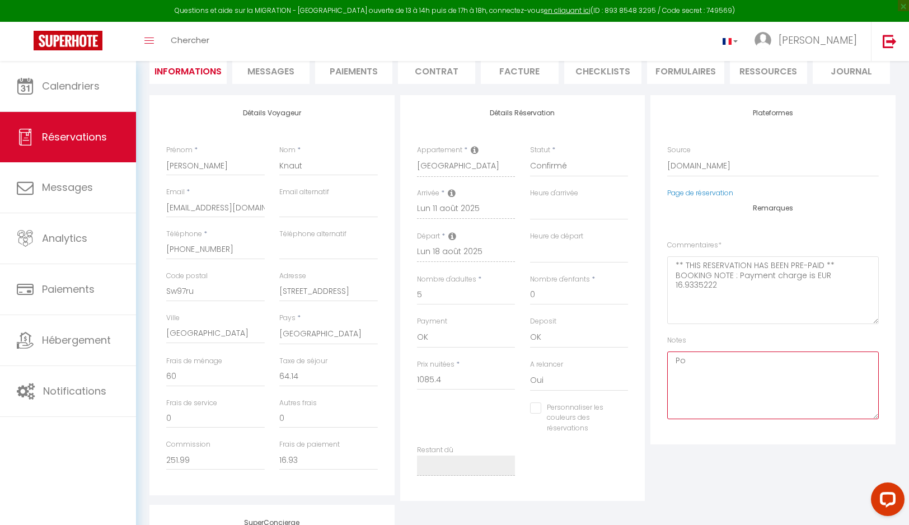
type textarea "P"
click at [845, 406] on textarea "Pour Karim : la configuration des lits, c'est 2 lits doubles + le lit simple de…" at bounding box center [773, 385] width 212 height 68
type textarea "Pour Karim : la configuration des lits, c'est 2 lits doubles + le lit simple de…"
click at [828, 451] on div "Plateformes Source Direct Airbnb.com Booking.com Chalet montagne Expedia Gite d…" at bounding box center [772, 298] width 251 height 406
drag, startPoint x: 837, startPoint y: 379, endPoint x: 724, endPoint y: 360, distance: 114.1
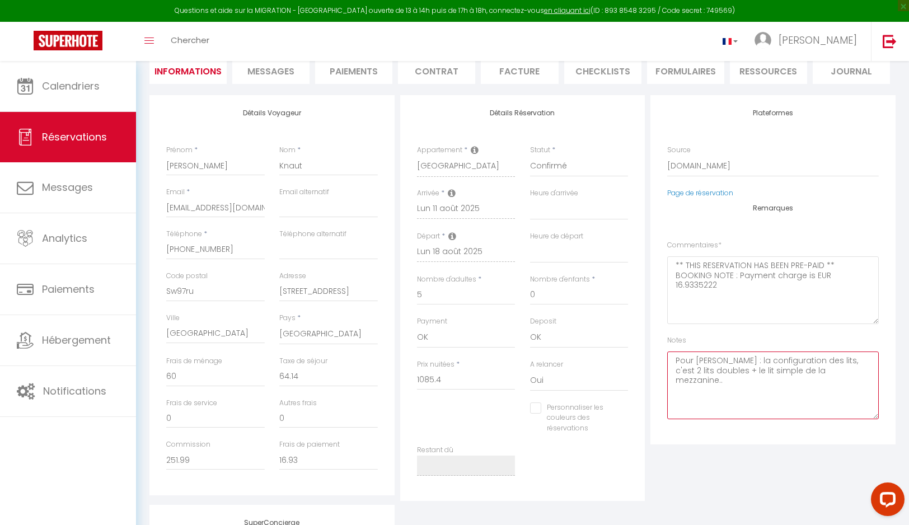
click at [724, 360] on textarea "Pour Karim : la configuration des lits, c'est 2 lits doubles + le lit simple de…" at bounding box center [773, 385] width 212 height 68
click at [760, 385] on textarea "Pour Karim : la configuration des lits, c'est 2 lits doubles + le lit simple de…" at bounding box center [773, 385] width 212 height 68
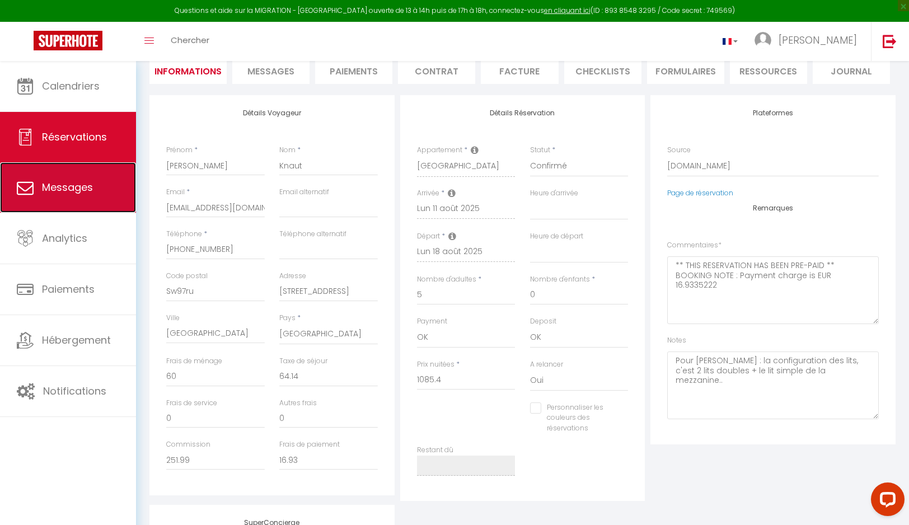
click at [43, 187] on span "Messages" at bounding box center [67, 187] width 51 height 14
select select "message"
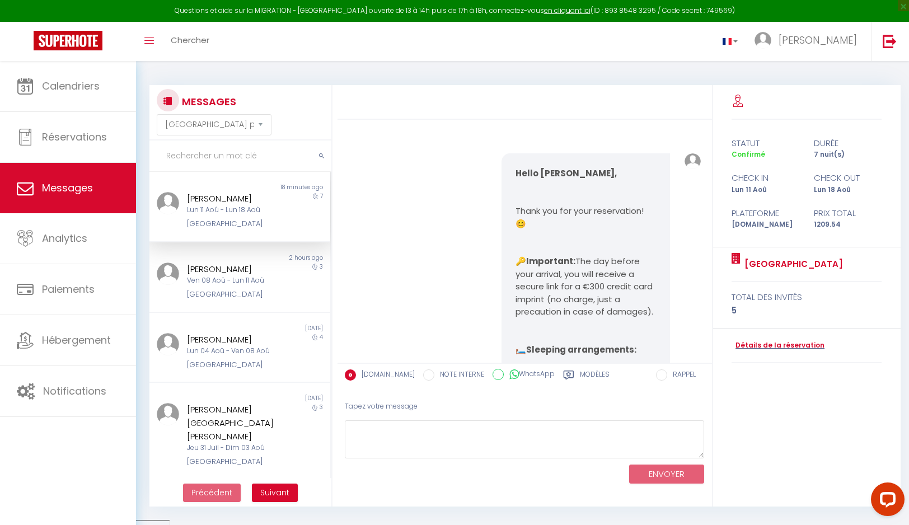
scroll to position [3709, 0]
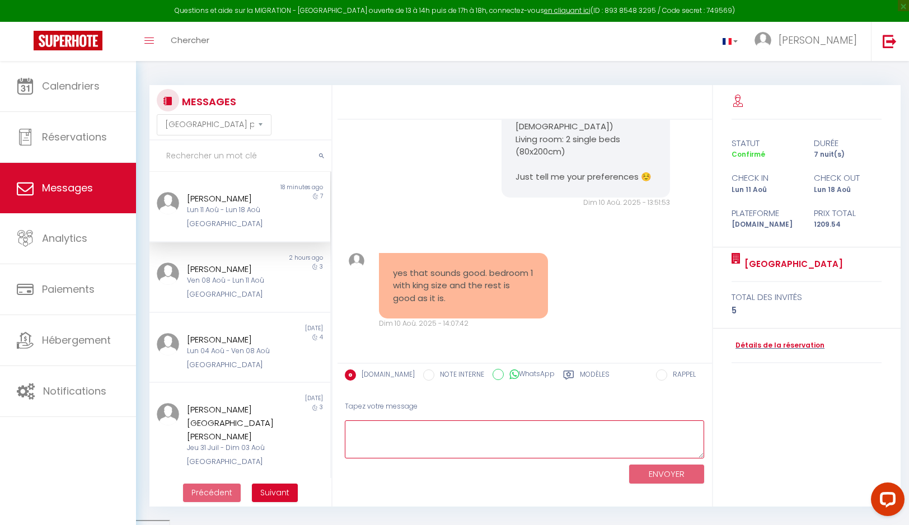
click at [463, 433] on textarea at bounding box center [525, 439] width 360 height 39
type textarea "Thanks !"
click at [679, 480] on button "ENVOYER" at bounding box center [666, 474] width 75 height 20
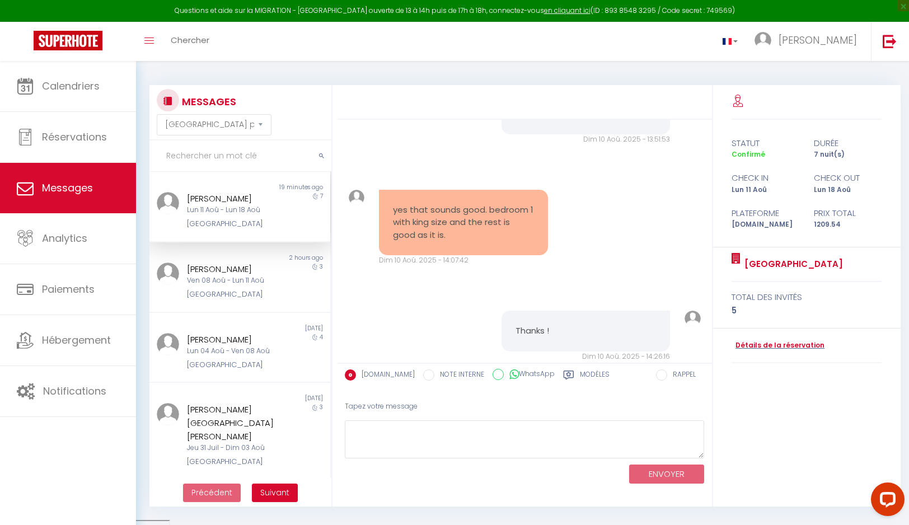
scroll to position [3804, 0]
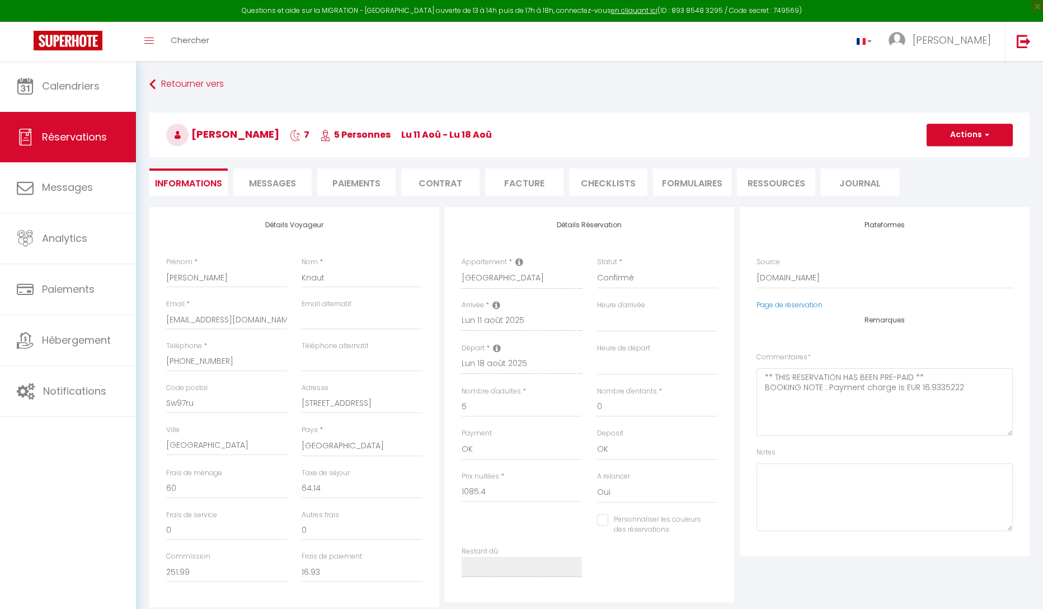
select select "GB"
select select "61690"
select select
select select "2"
